Goal: Transaction & Acquisition: Purchase product/service

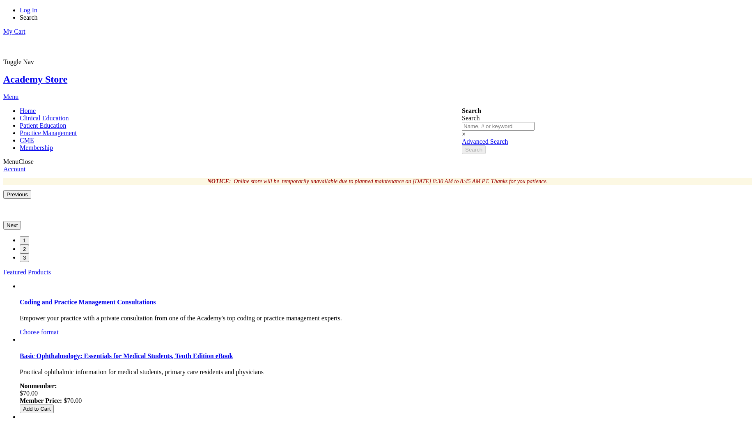
type input "vetri"
click at [37, 13] on link "Log In" at bounding box center [29, 10] width 18 height 7
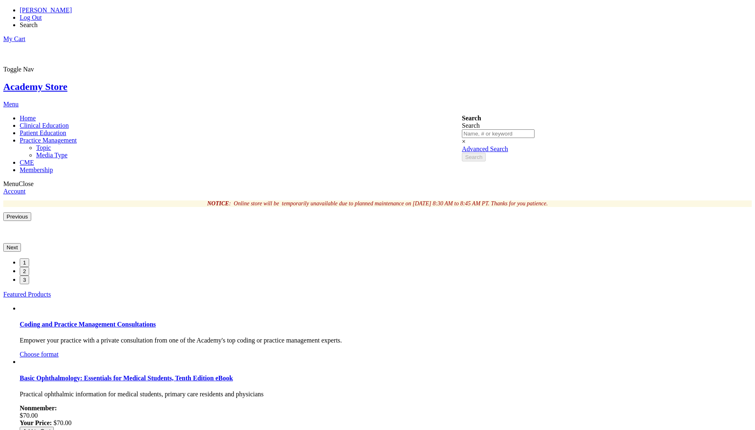
type input "vetri"
click at [77, 137] on span "Practice Management" at bounding box center [48, 140] width 57 height 7
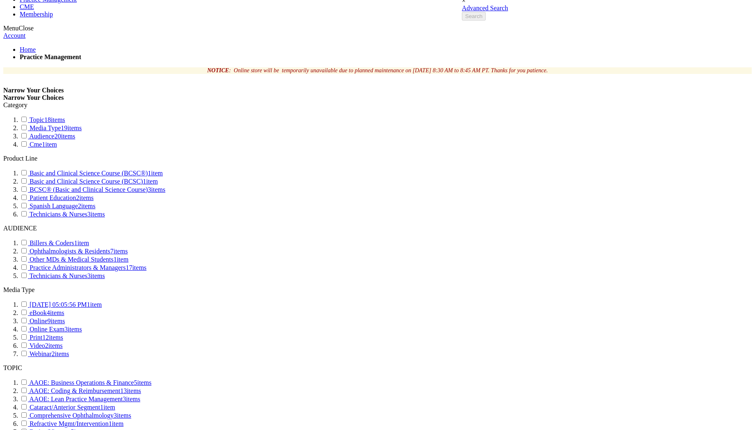
scroll to position [222, 0]
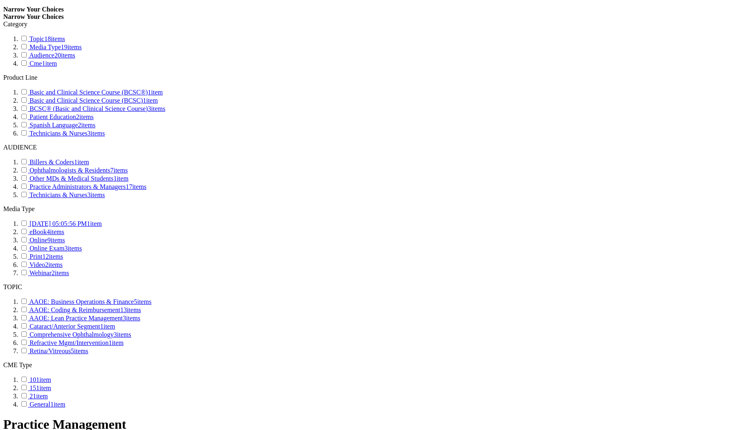
type input "vetri"
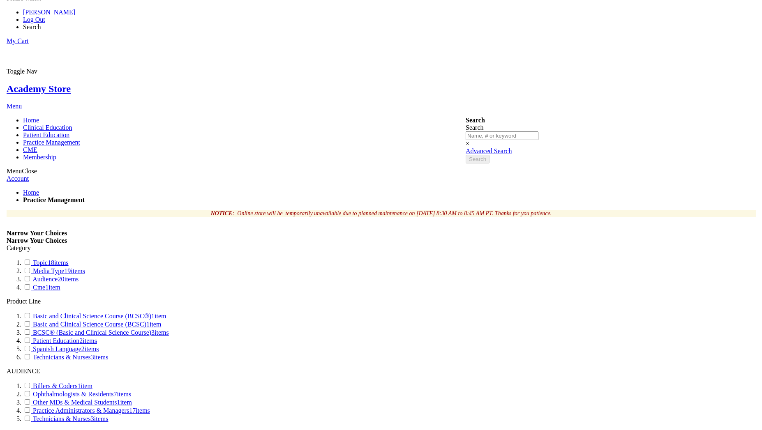
scroll to position [0, 0]
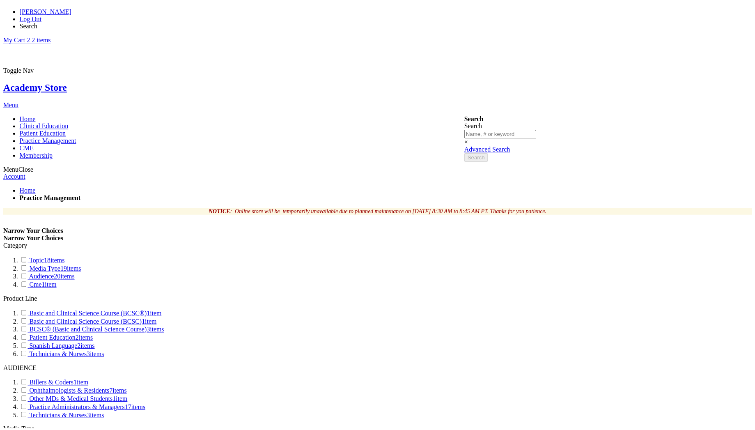
scroll to position [5, 0]
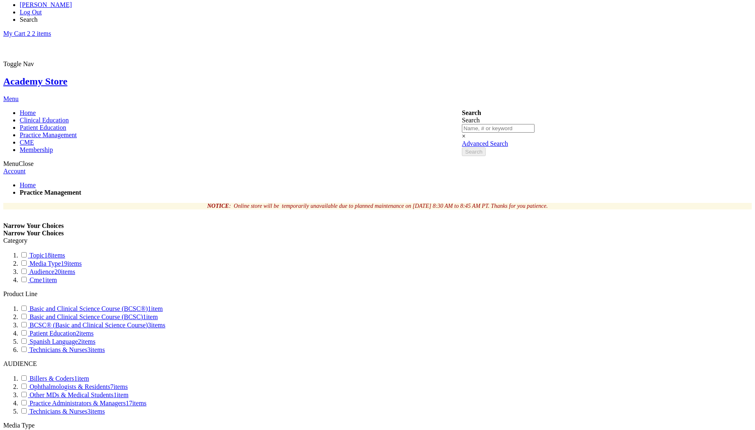
click at [51, 30] on link "My Cart 2 2 items" at bounding box center [27, 33] width 48 height 7
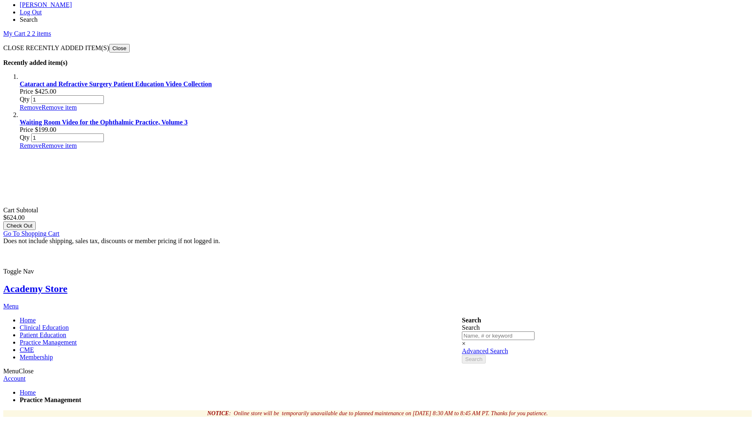
scroll to position [0, 0]
click at [130, 44] on button "Close" at bounding box center [119, 48] width 21 height 9
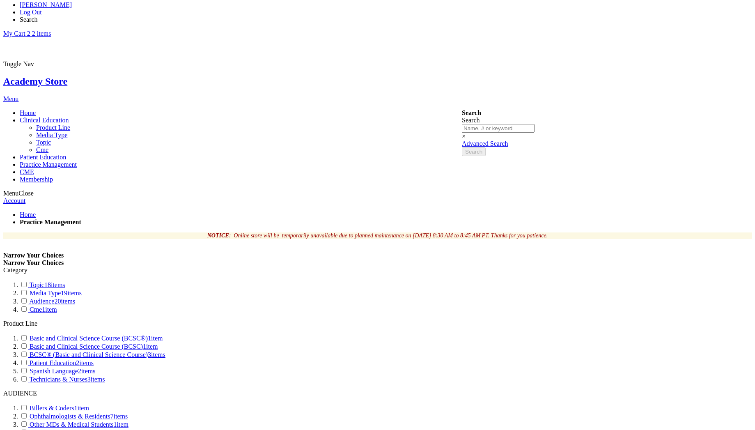
click at [69, 117] on span "Clinical Education" at bounding box center [44, 120] width 49 height 7
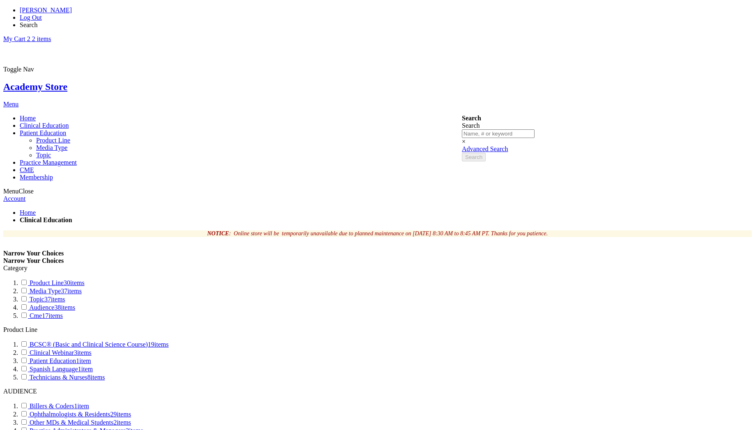
type input "vetri"
click at [66, 129] on span "Patient Education" at bounding box center [43, 132] width 46 height 7
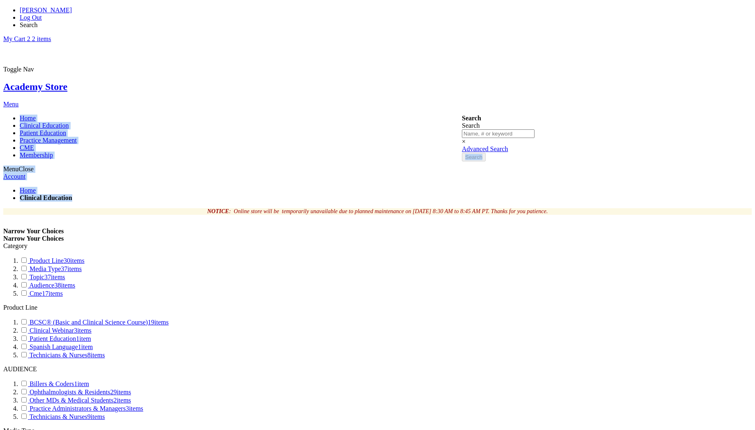
drag, startPoint x: 761, startPoint y: 104, endPoint x: 761, endPoint y: 46, distance: 57.5
